Goal: Task Accomplishment & Management: Manage account settings

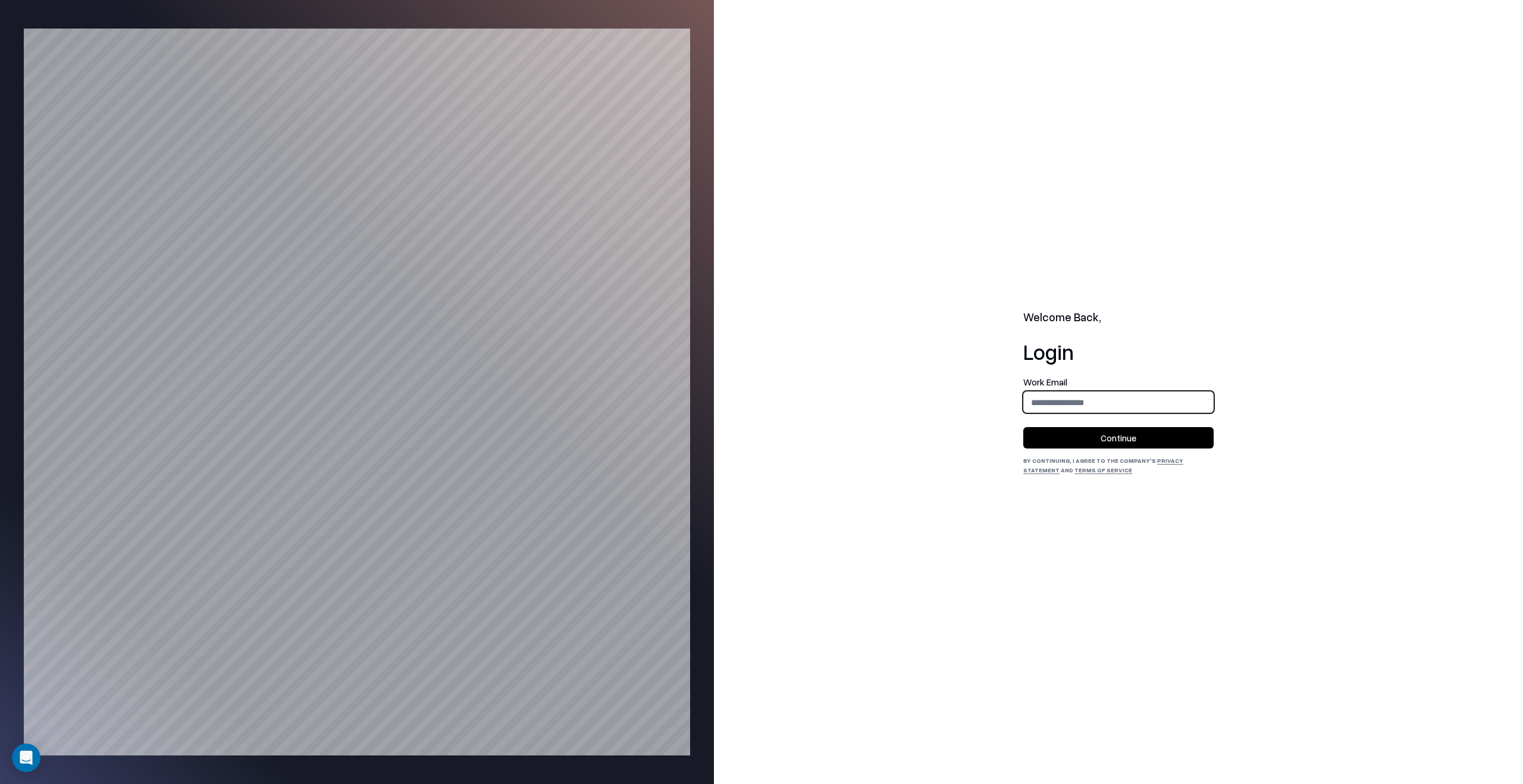
click at [1186, 395] on input "email" at bounding box center [1118, 402] width 189 height 22
type input "**********"
click at [1052, 441] on button "Continue" at bounding box center [1118, 438] width 190 height 21
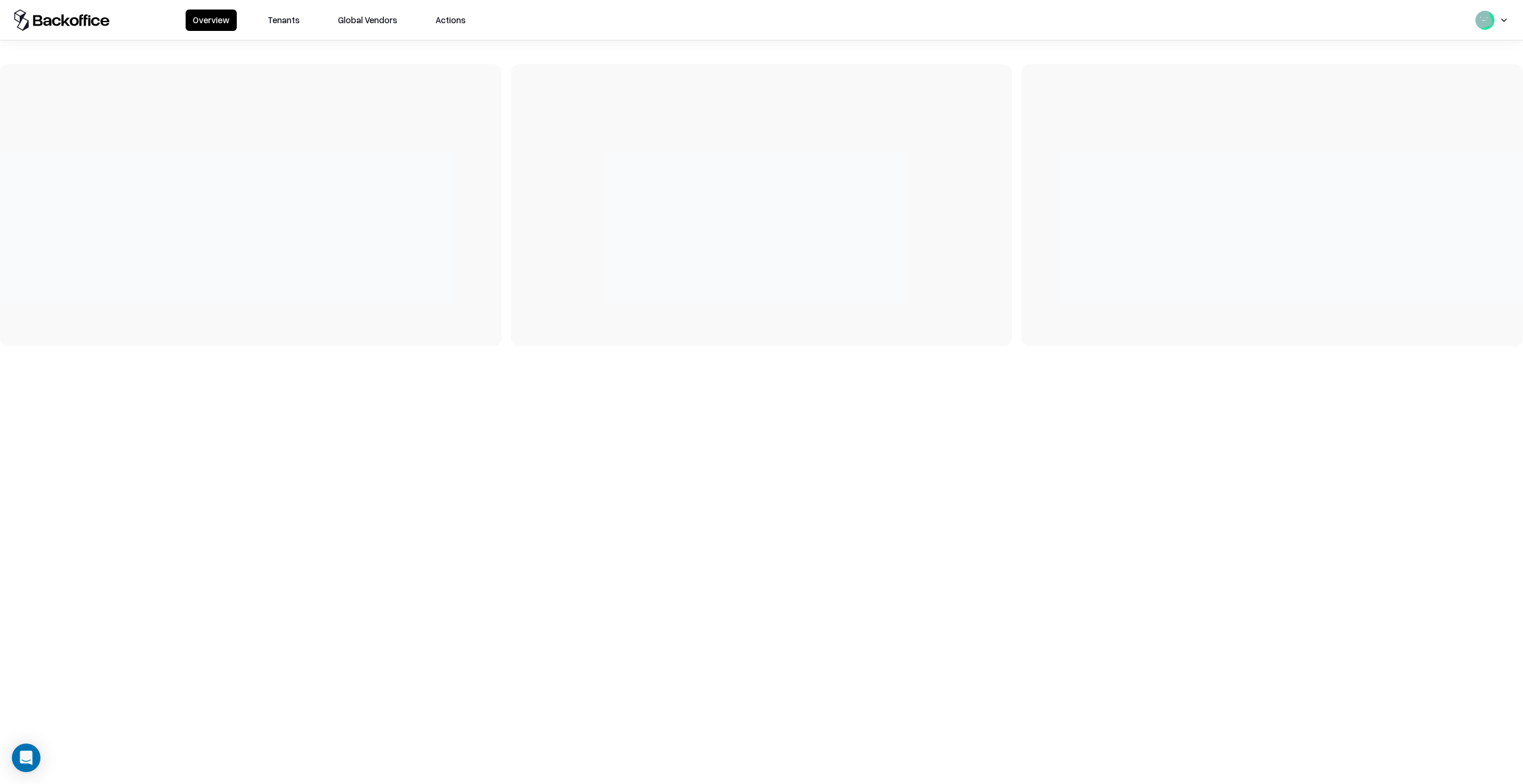
click at [290, 19] on button "Tenants" at bounding box center [284, 20] width 46 height 21
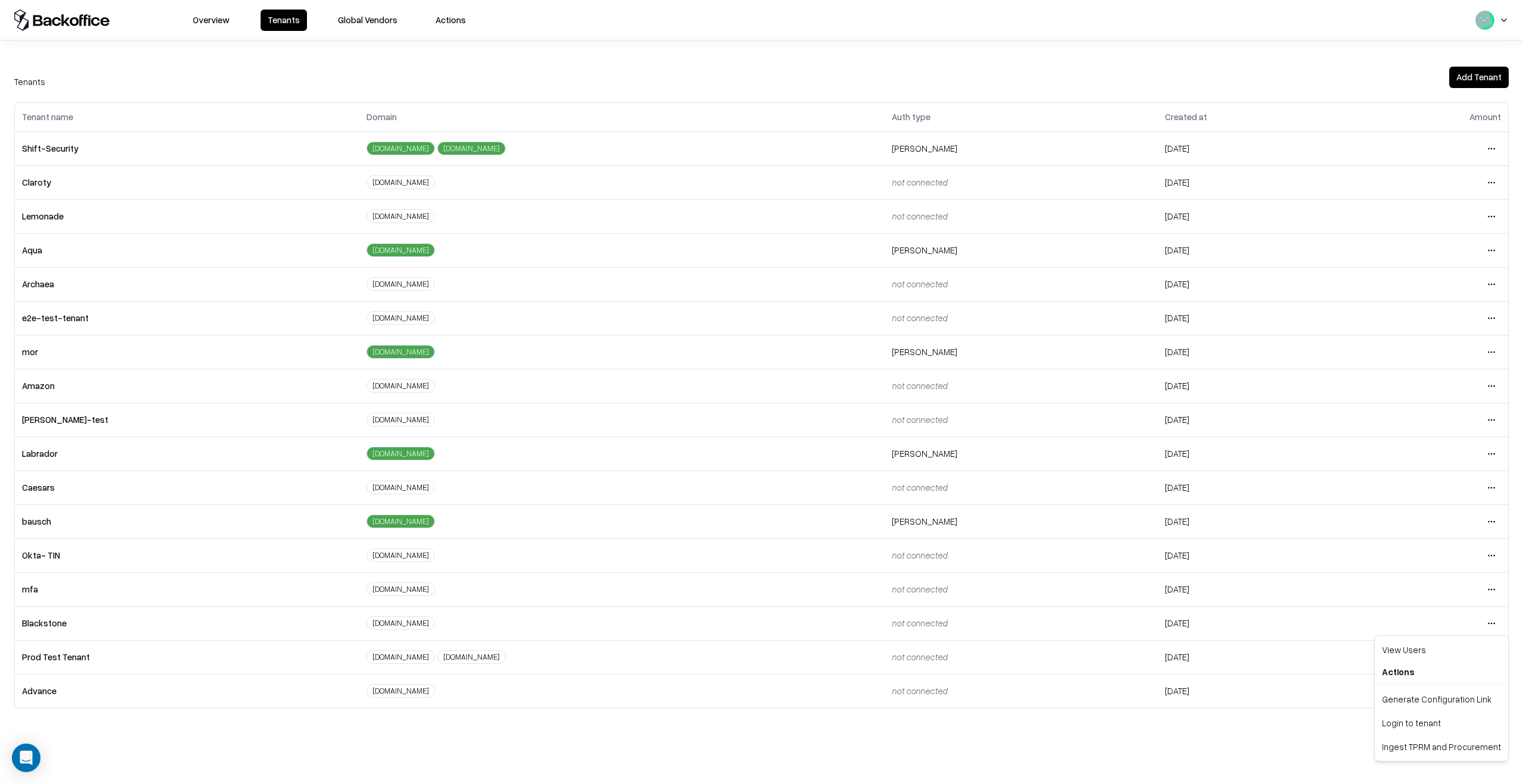
click at [1500, 620] on html "Overview Tenants Global Vendors Actions Tenants Add Tenant Tenant name Domain A…" at bounding box center [761, 392] width 1523 height 784
click at [1419, 720] on div "Login to tenant" at bounding box center [1441, 723] width 129 height 24
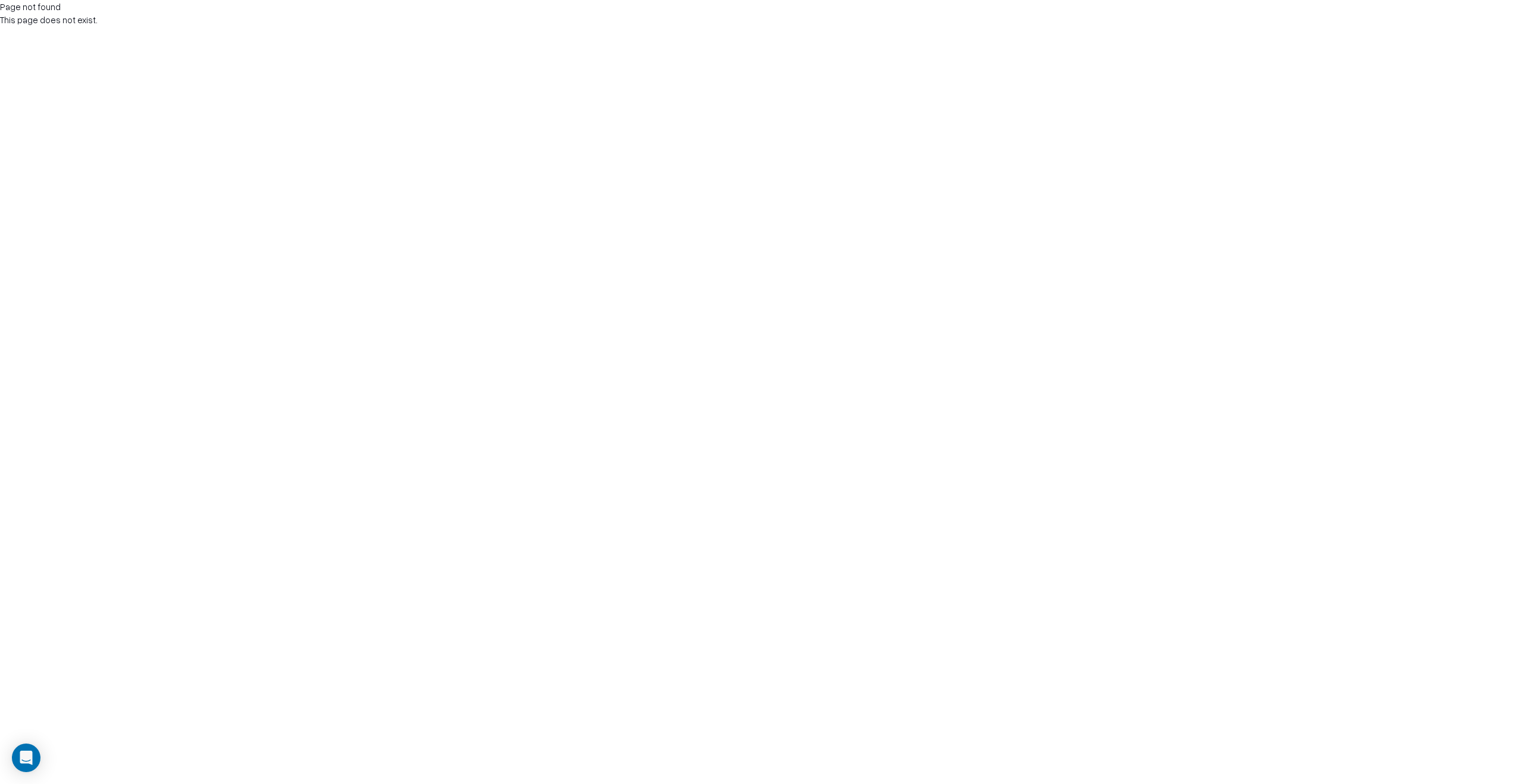
click at [445, 26] on html "Page not found This page does not exist." at bounding box center [761, 13] width 1523 height 26
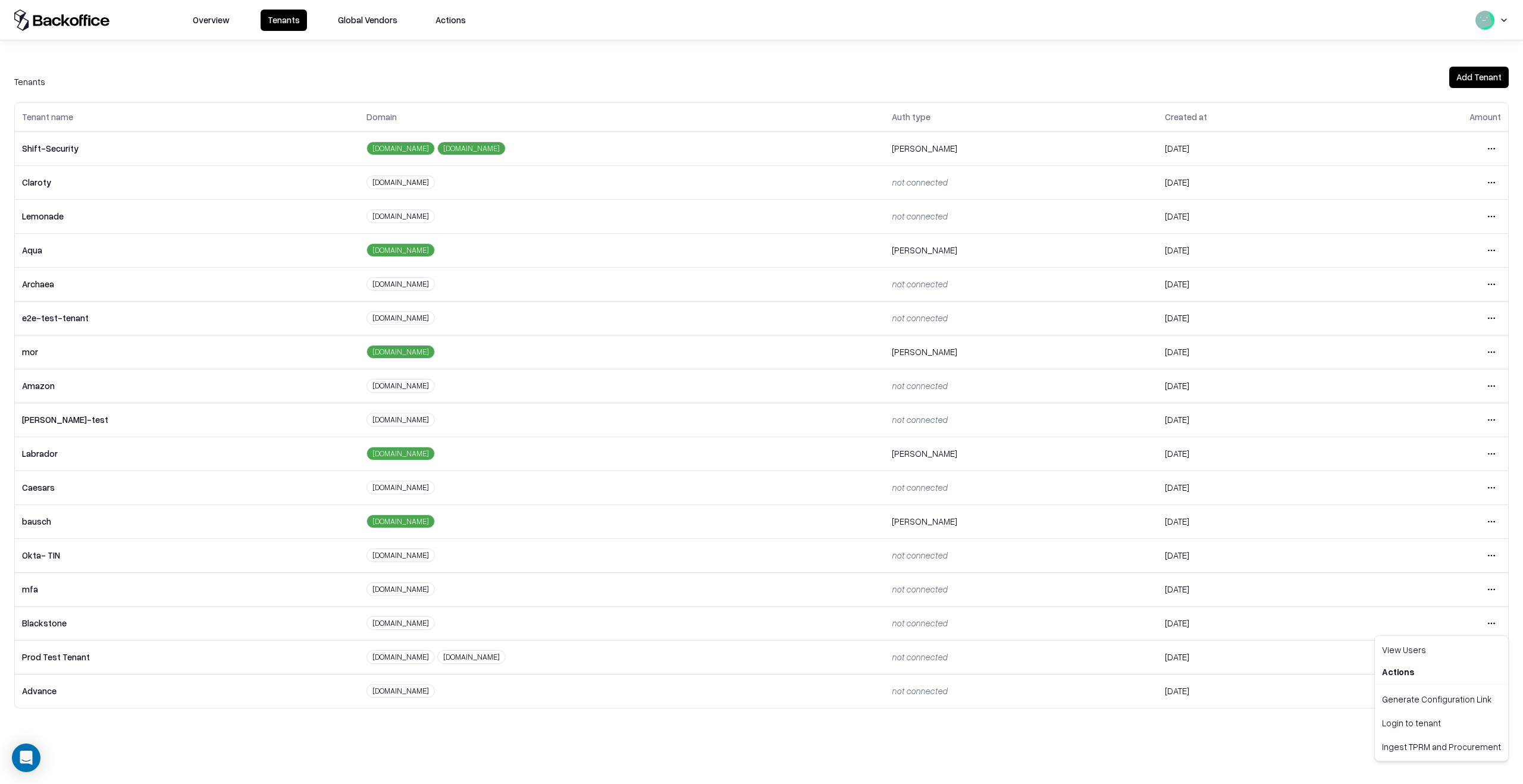
click at [1487, 625] on html "Overview Tenants Global Vendors Actions Tenants Add Tenant Tenant name Domain A…" at bounding box center [761, 392] width 1523 height 784
click at [1431, 719] on div "Login to tenant" at bounding box center [1441, 723] width 129 height 24
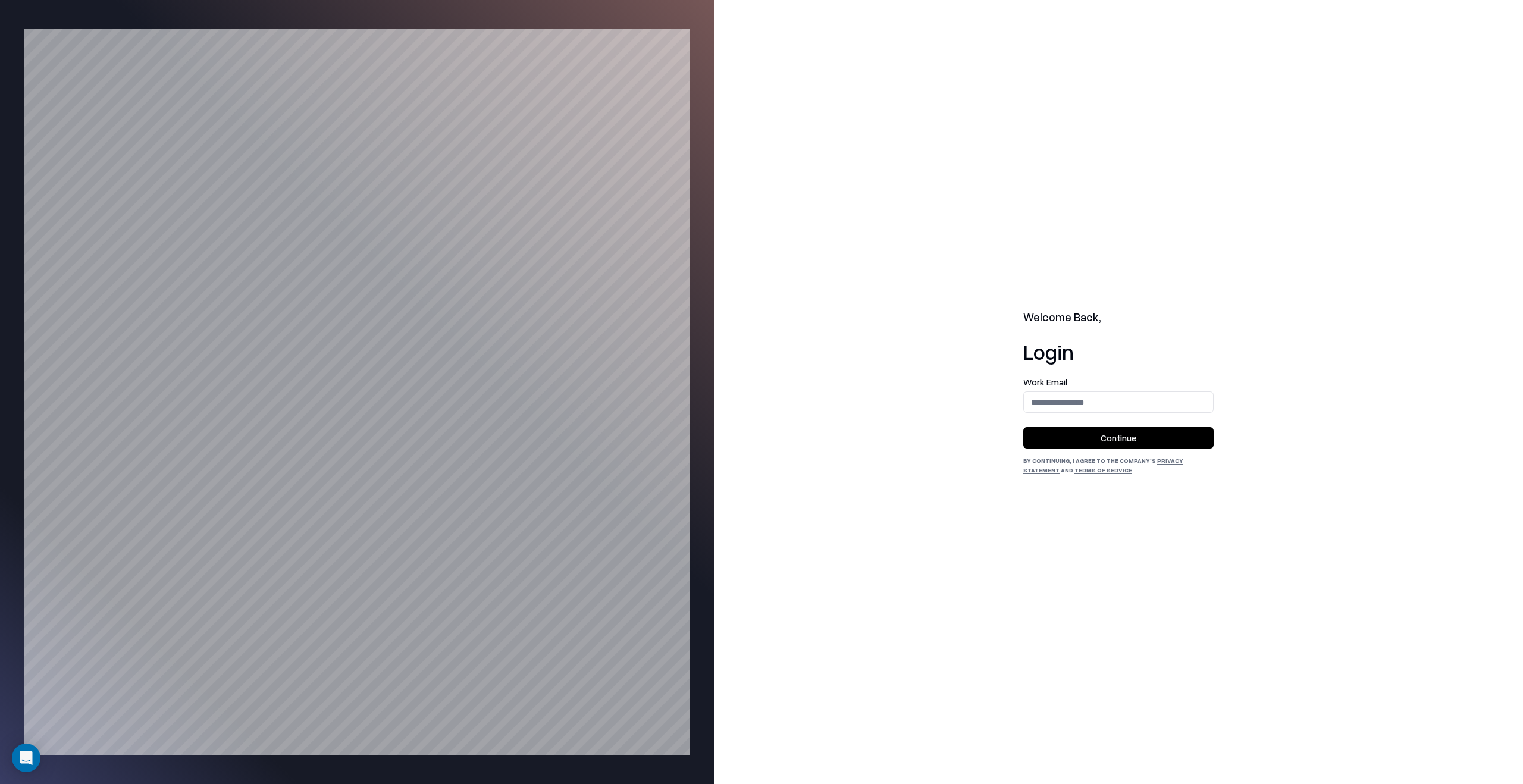
click at [1089, 373] on div "Welcome Back, Login Work Email Continue By continuing, I agree to the Company's…" at bounding box center [1118, 392] width 190 height 166
click at [1086, 391] on input "email" at bounding box center [1118, 402] width 189 height 22
type input "**********"
click at [1055, 433] on button "Continue" at bounding box center [1118, 438] width 190 height 21
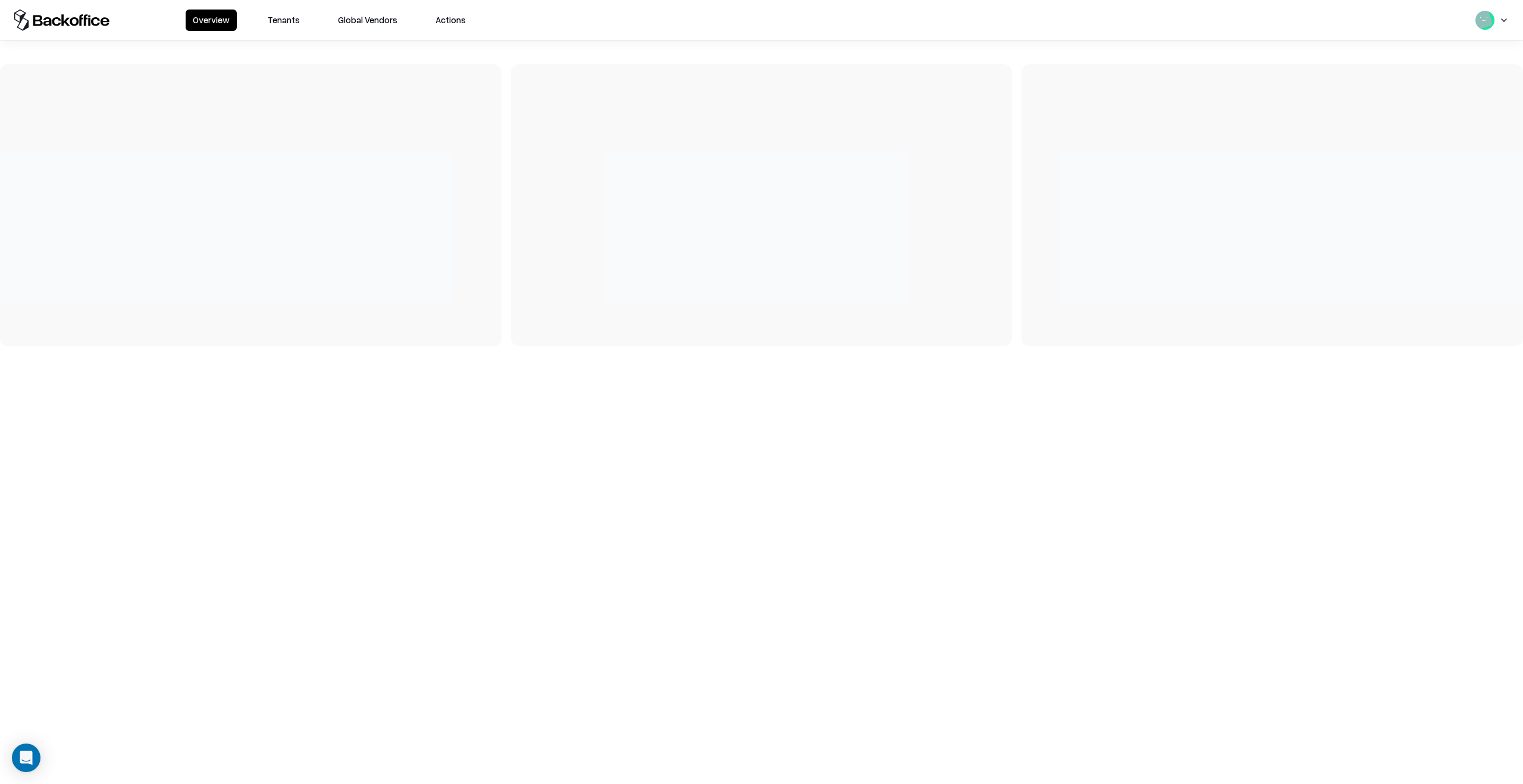
click at [291, 24] on button "Tenants" at bounding box center [284, 20] width 46 height 21
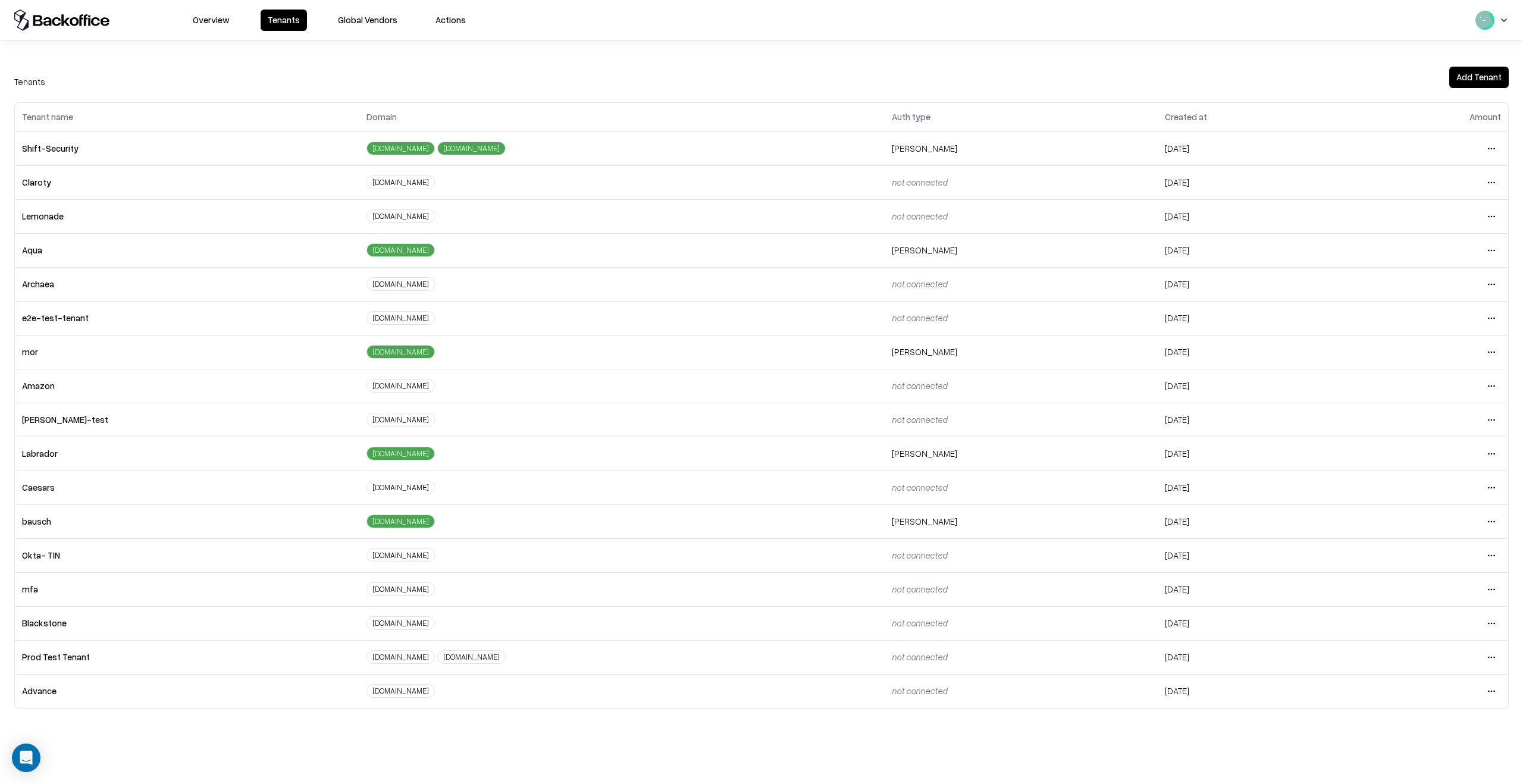
click at [1496, 624] on html "Overview Tenants Global Vendors Actions Tenants Add Tenant Tenant name Domain A…" at bounding box center [761, 392] width 1523 height 784
click at [1443, 718] on div "Login to tenant" at bounding box center [1441, 723] width 129 height 24
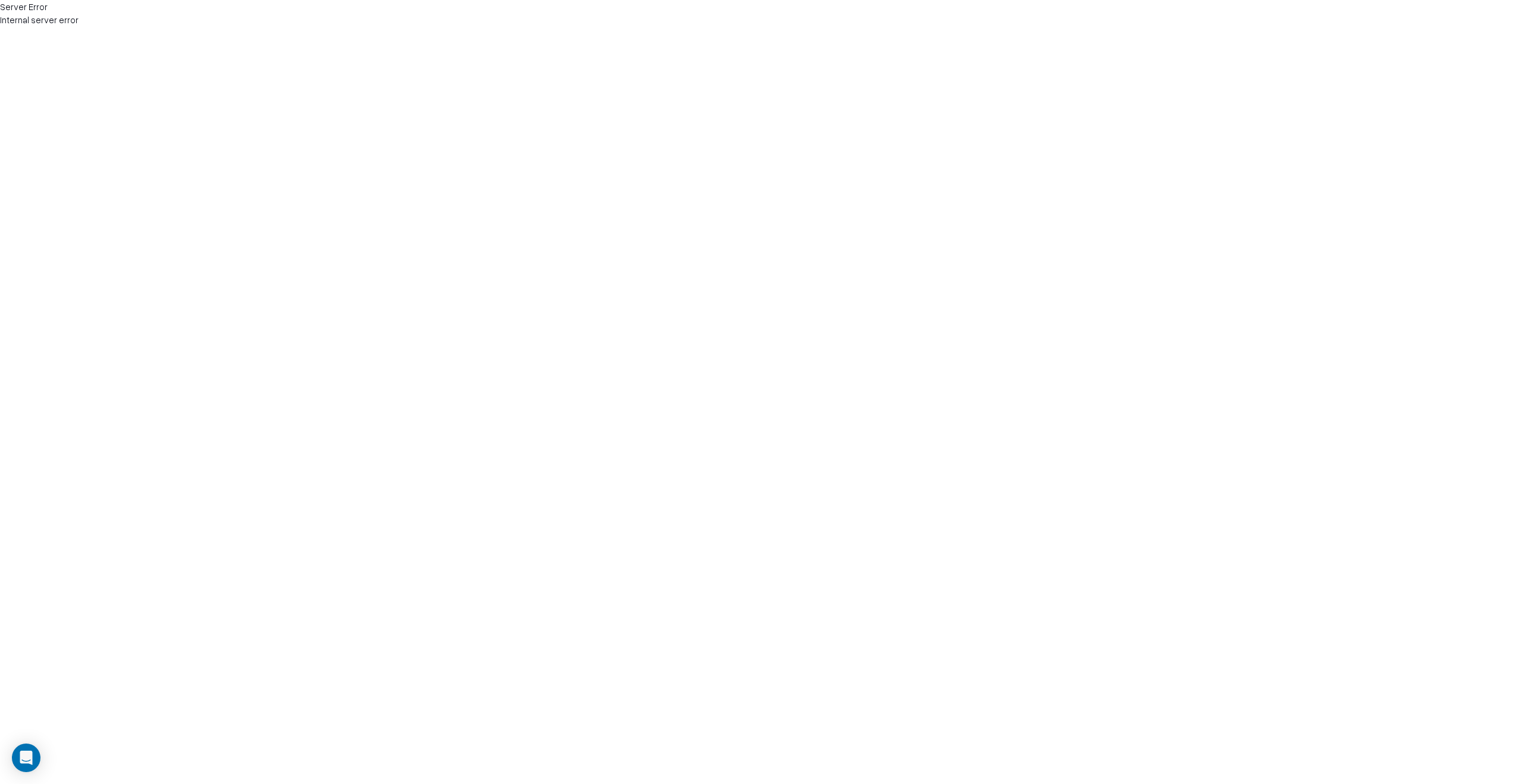
click at [1021, 26] on html "Server Error Internal server error" at bounding box center [761, 13] width 1523 height 26
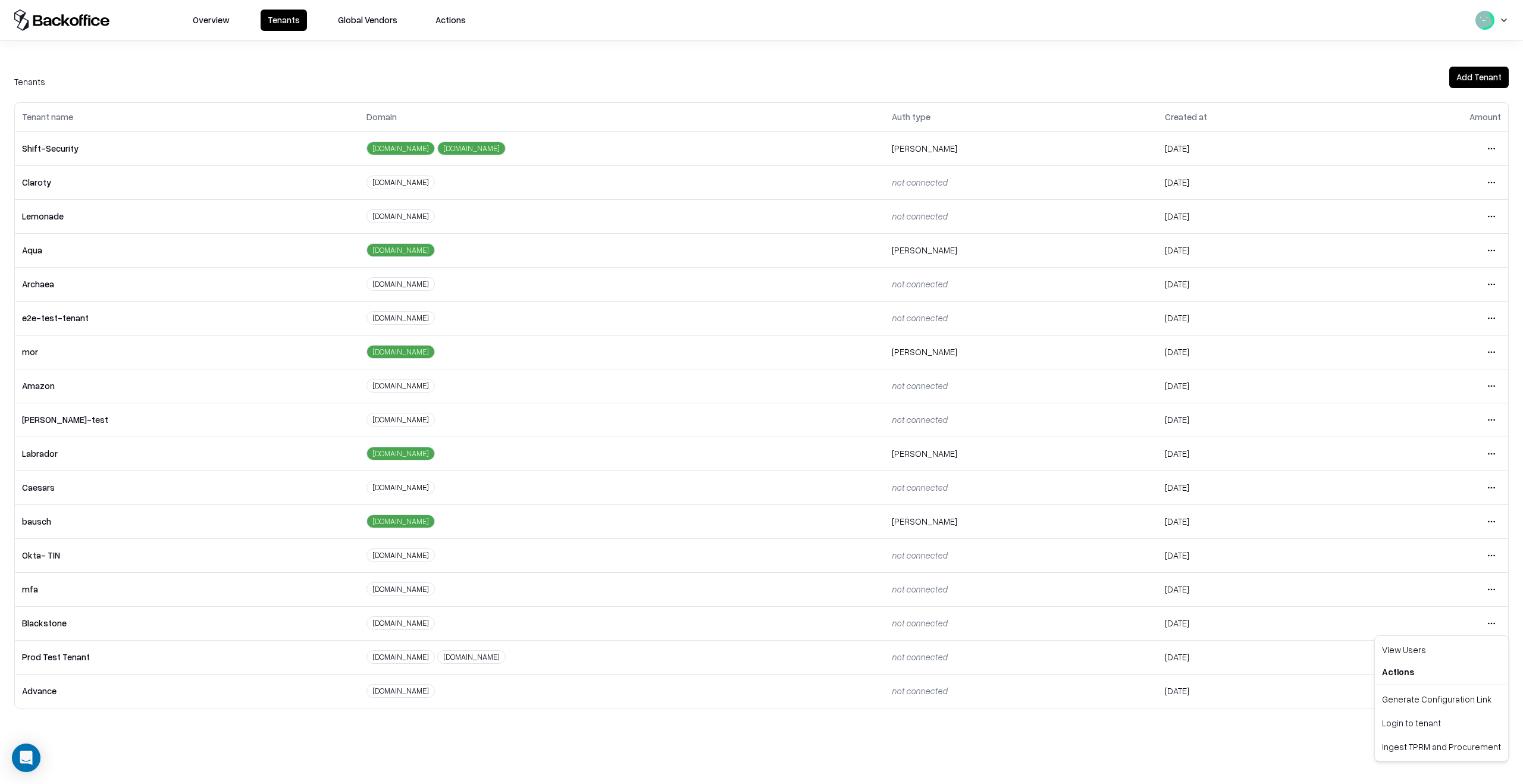
click at [1495, 625] on html "Overview Tenants Global Vendors Actions Tenants Add Tenant Tenant name Domain A…" at bounding box center [761, 392] width 1523 height 784
click at [1419, 721] on div "Login to tenant" at bounding box center [1441, 723] width 129 height 24
click at [1490, 621] on html "Overview Tenants Global Vendors Actions Tenants Add Tenant Tenant name Domain A…" at bounding box center [761, 392] width 1523 height 784
click at [1423, 719] on div "Login to tenant" at bounding box center [1441, 723] width 129 height 24
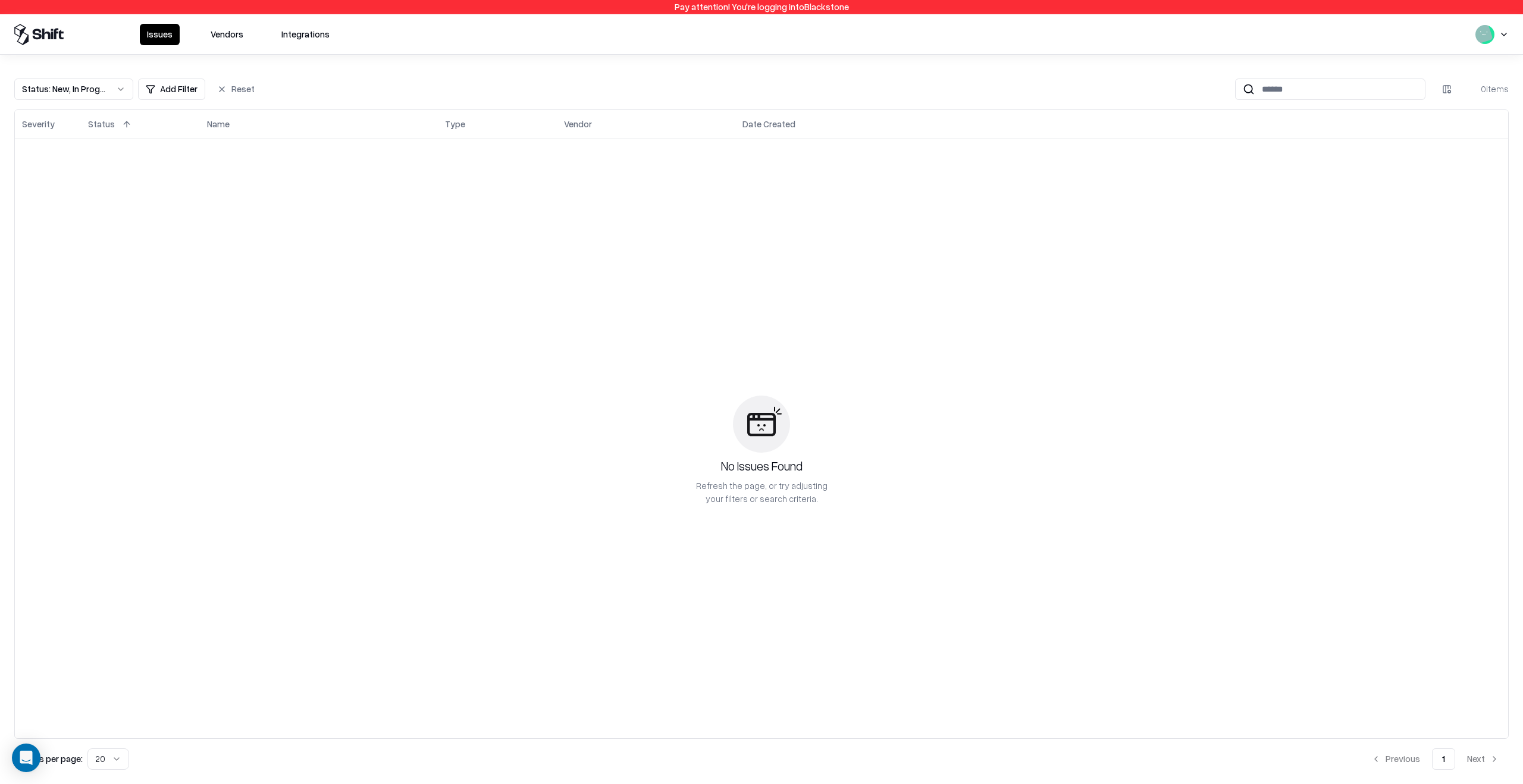
click at [307, 38] on button "Integrations" at bounding box center [306, 34] width 63 height 21
